Goal: Transaction & Acquisition: Obtain resource

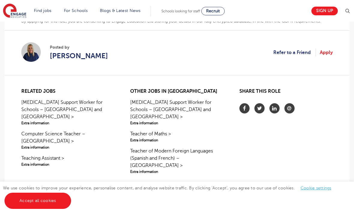
scroll to position [493, 0]
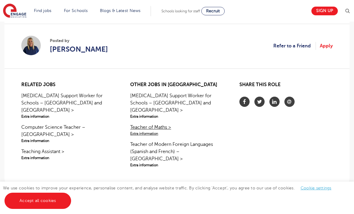
click at [156, 131] on span "Extra information" at bounding box center [176, 133] width 93 height 5
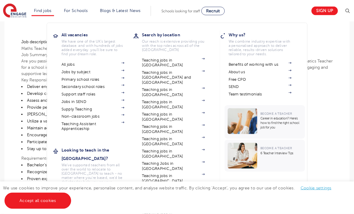
scroll to position [153, 0]
click at [42, 9] on link "Find jobs" at bounding box center [43, 10] width 18 height 5
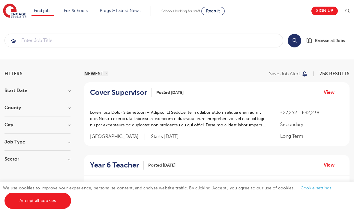
click at [54, 140] on h3 "Job Type" at bounding box center [38, 142] width 66 height 5
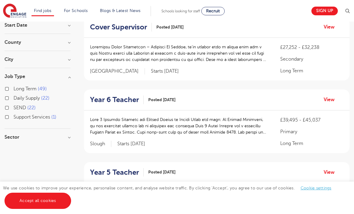
scroll to position [69, 0]
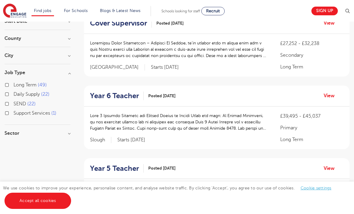
click at [14, 95] on label "Daily Supply 22" at bounding box center [32, 94] width 36 height 8
click at [14, 95] on input "Daily Supply 22" at bounding box center [16, 94] width 4 height 4
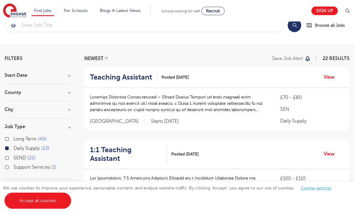
scroll to position [15, 0]
click at [133, 80] on h2 "Teaching Assistant" at bounding box center [121, 77] width 62 height 9
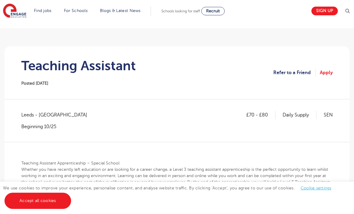
scroll to position [18, 0]
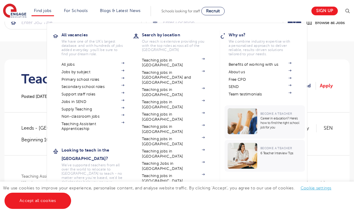
click at [48, 16] on li "Find jobs All vacancies We have one of the UK's largest database. and with hund…" at bounding box center [43, 11] width 23 height 10
click at [47, 13] on li "Find jobs All vacancies We have one of the UK's largest database. and with hund…" at bounding box center [43, 11] width 23 height 10
click at [44, 10] on link "Find jobs" at bounding box center [43, 10] width 18 height 5
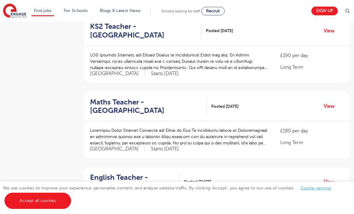
scroll to position [563, 0]
